Goal: Transaction & Acquisition: Purchase product/service

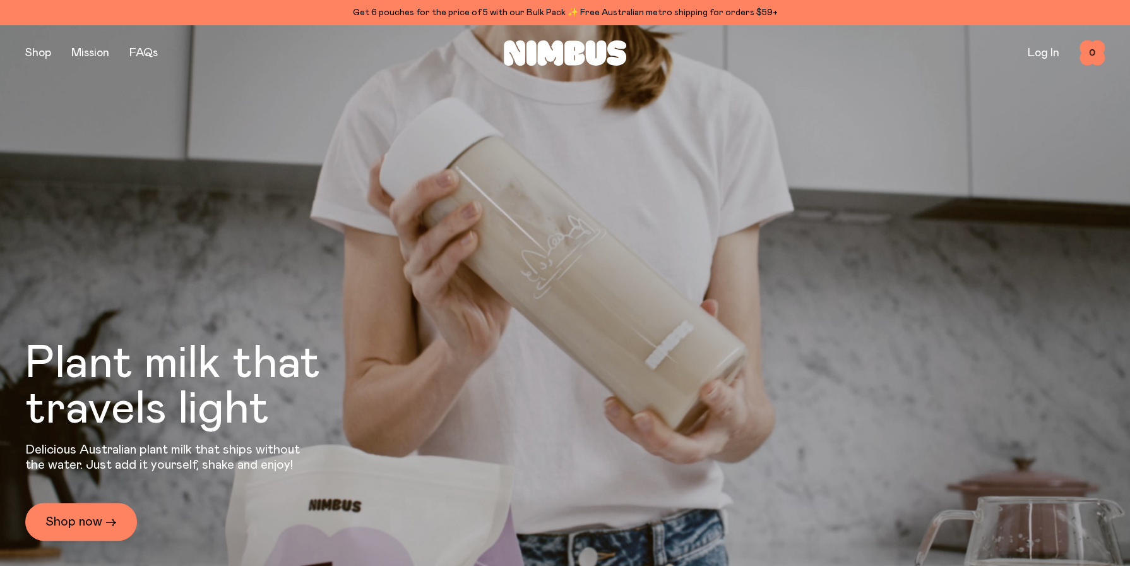
click at [1038, 52] on link "Log In" at bounding box center [1044, 52] width 32 height 11
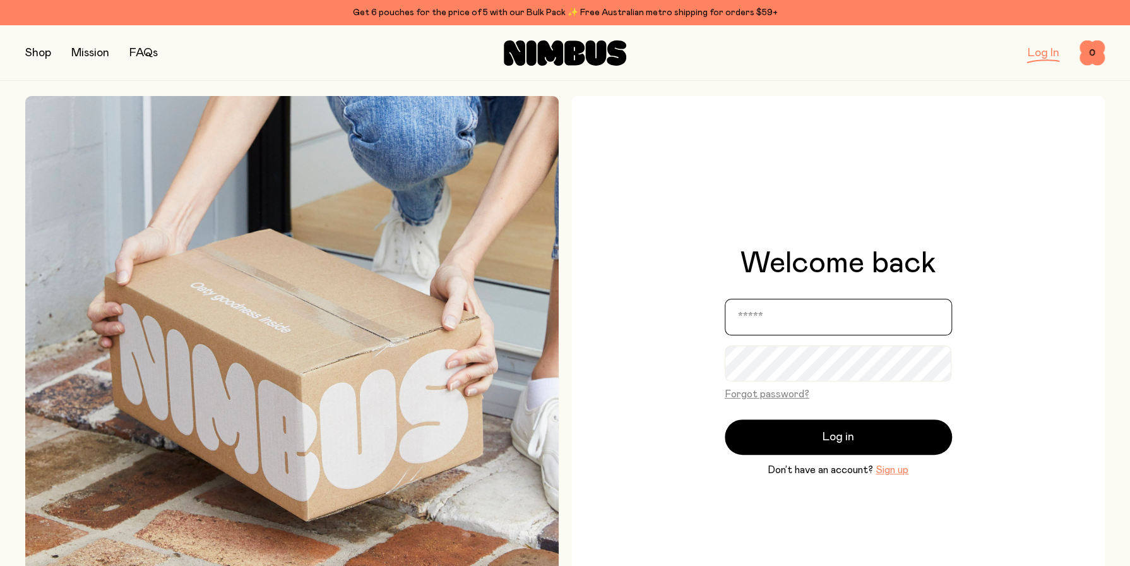
click at [807, 299] on input "email" at bounding box center [838, 317] width 227 height 37
type input "**********"
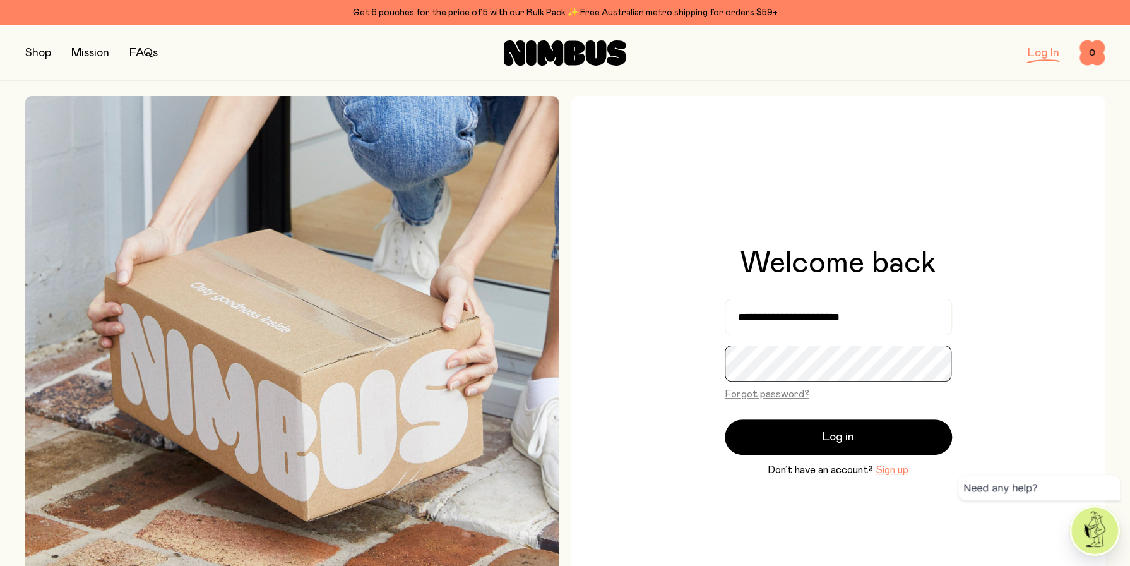
click at [725, 419] on button "Log in" at bounding box center [838, 436] width 227 height 35
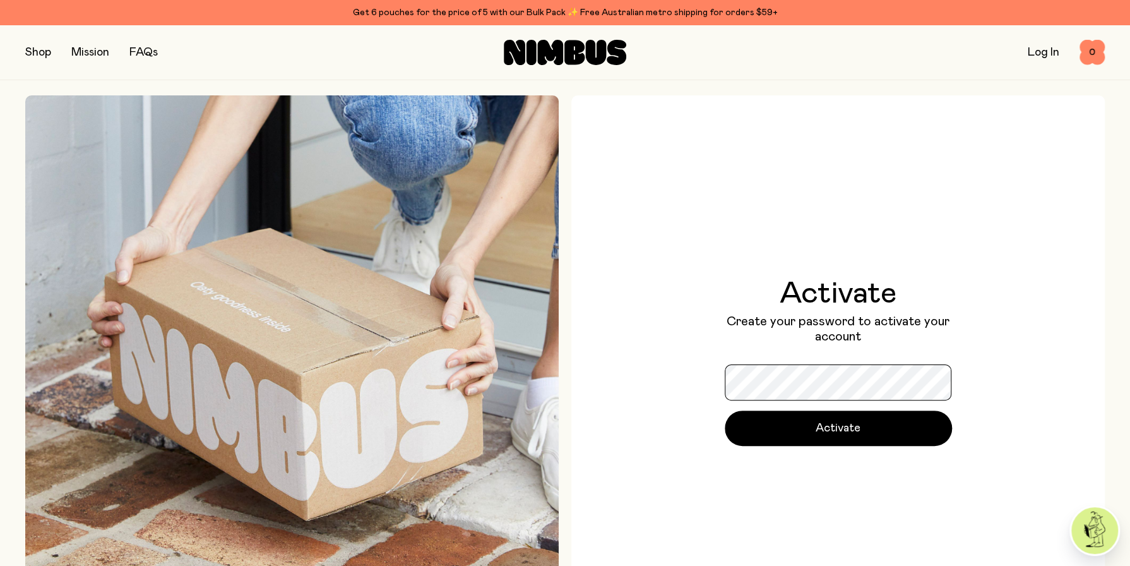
click at [725, 411] on button "Activate" at bounding box center [838, 428] width 227 height 35
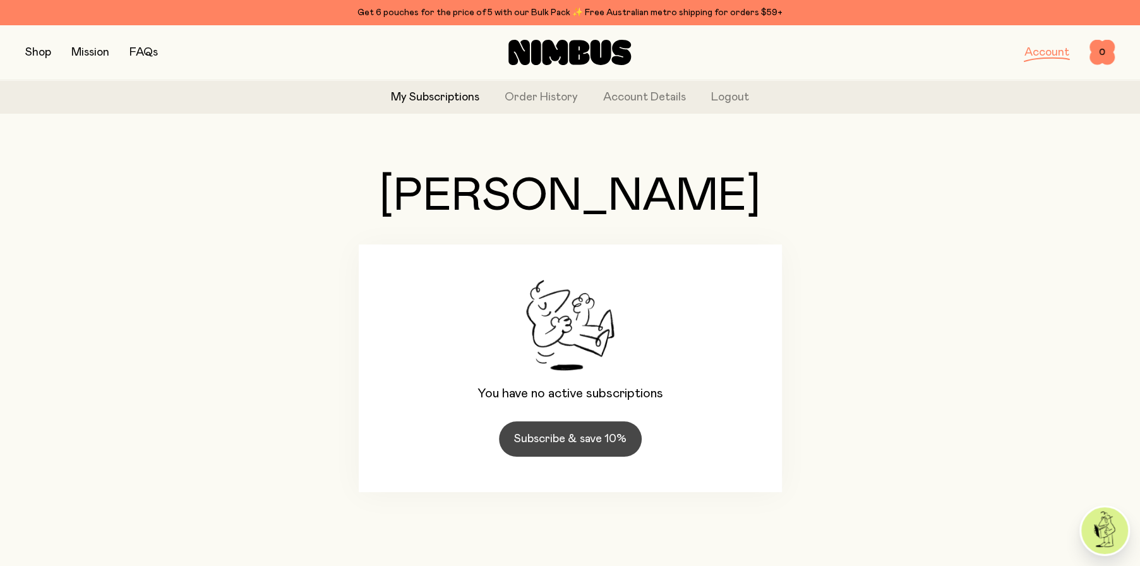
click at [548, 436] on link "Subscribe & save 10%" at bounding box center [570, 438] width 143 height 35
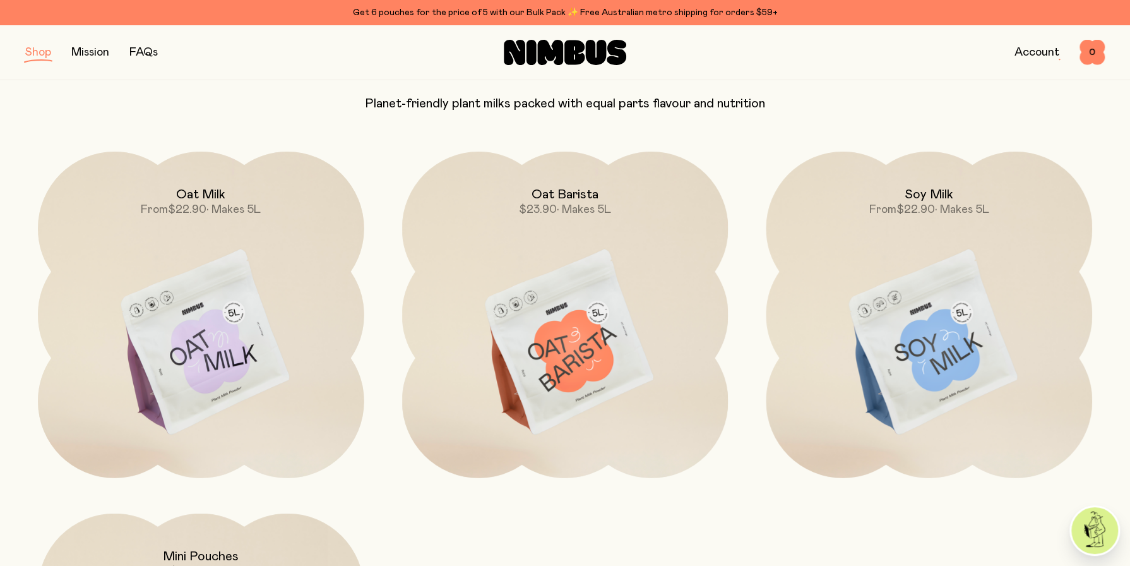
scroll to position [105, 0]
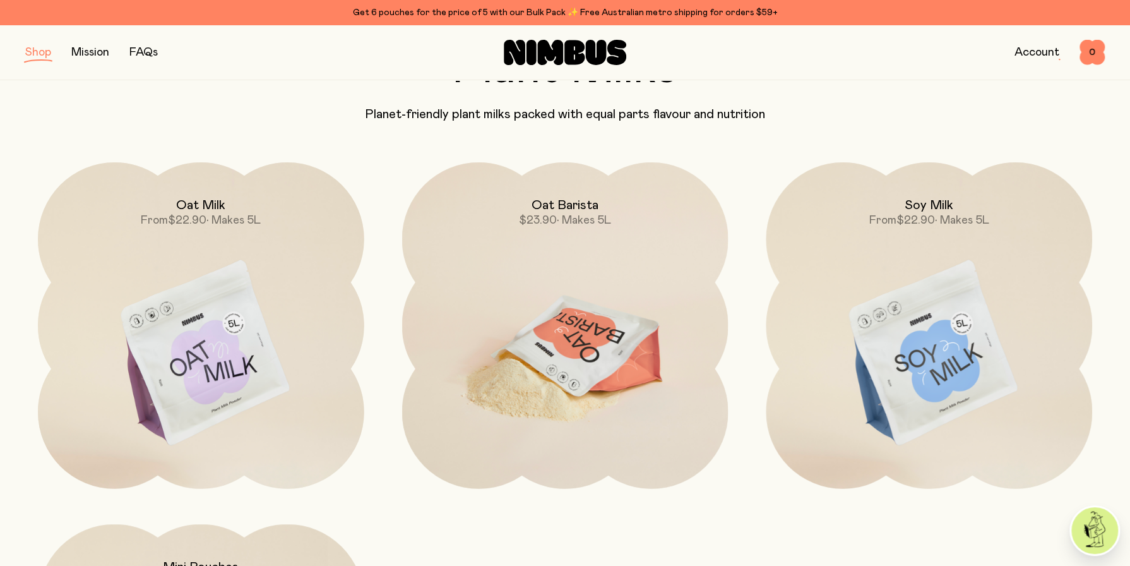
click at [580, 332] on img at bounding box center [565, 353] width 327 height 383
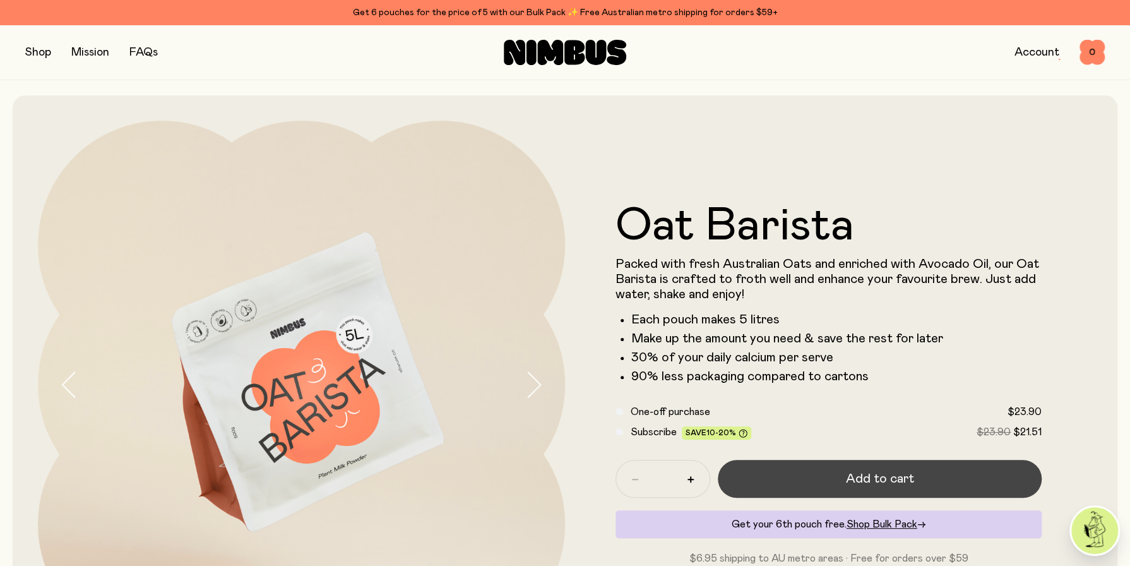
click at [902, 477] on span "Add to cart" at bounding box center [880, 479] width 68 height 18
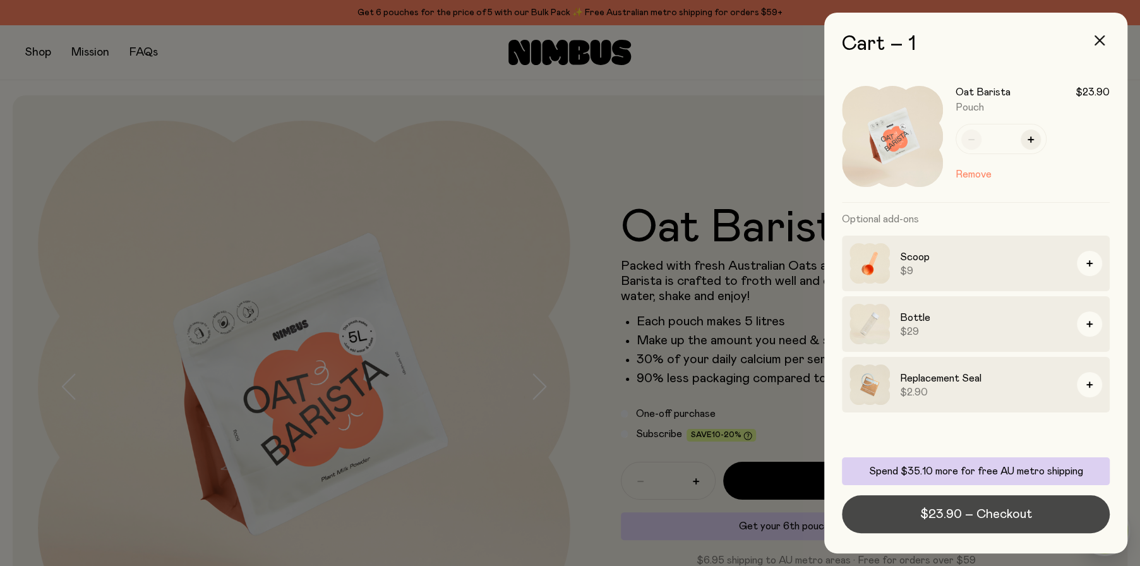
click at [983, 512] on span "$23.90 – Checkout" at bounding box center [976, 514] width 112 height 18
